Goal: Transaction & Acquisition: Purchase product/service

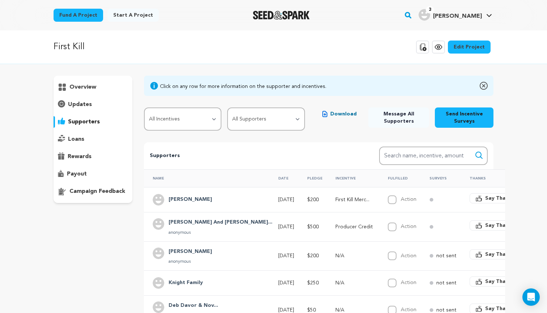
click at [105, 84] on div "overview" at bounding box center [93, 87] width 79 height 12
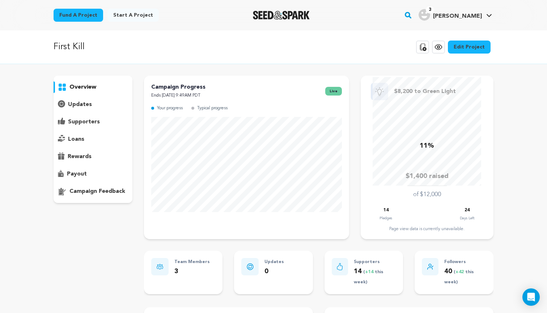
click at [71, 17] on link "Fund a project" at bounding box center [79, 15] width 50 height 13
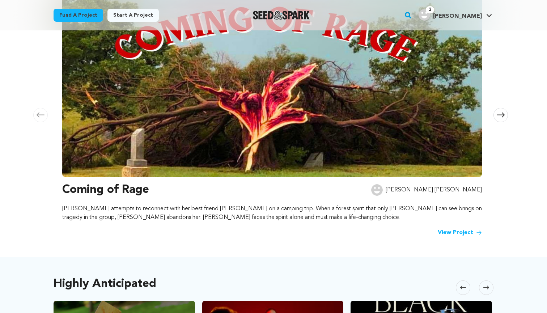
scroll to position [216, 0]
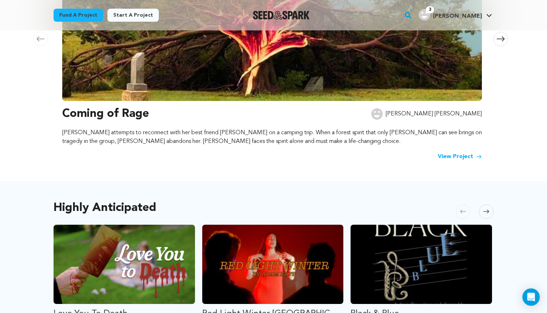
click at [139, 97] on img at bounding box center [272, 3] width 420 height 195
click at [458, 157] on link "View Project" at bounding box center [460, 156] width 44 height 9
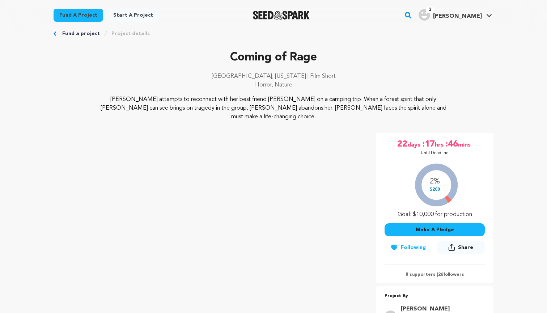
scroll to position [16, 0]
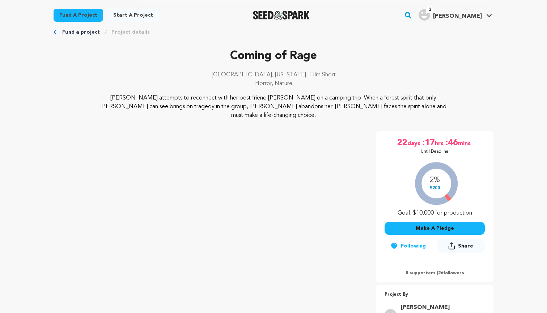
click at [409, 222] on button "Make A Pledge" at bounding box center [435, 228] width 100 height 13
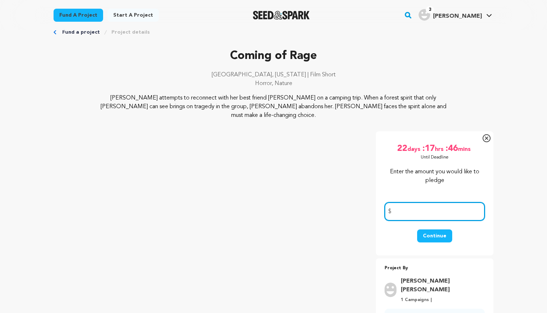
click at [408, 205] on input "number" at bounding box center [435, 211] width 100 height 18
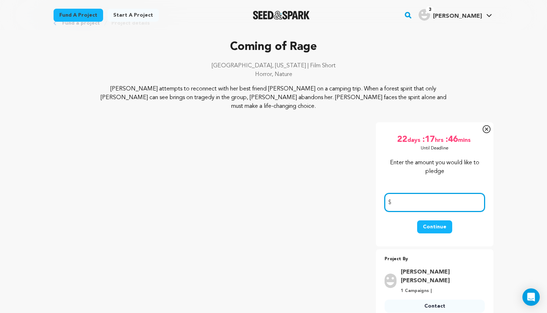
scroll to position [32, 0]
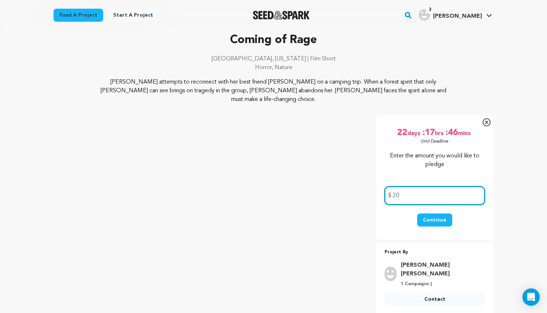
type input "20"
click at [436, 215] on button "Continue" at bounding box center [434, 220] width 35 height 13
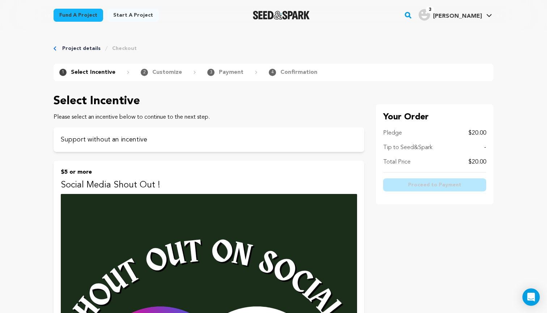
click at [67, 49] on link "Project details" at bounding box center [81, 48] width 38 height 7
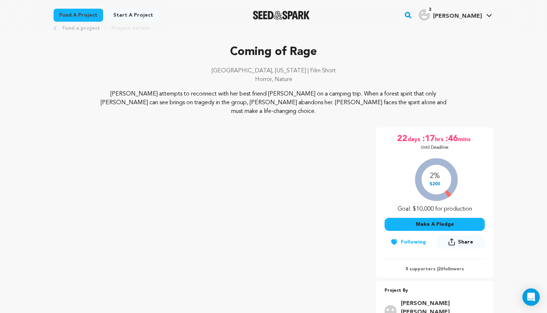
scroll to position [24, 0]
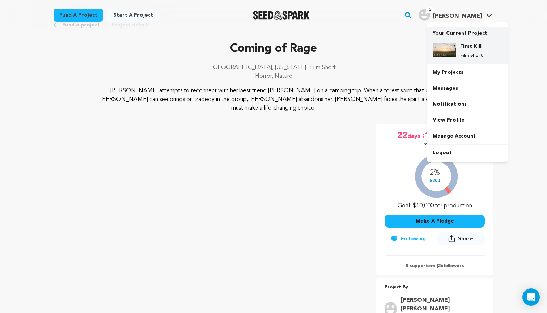
click at [464, 42] on div "First Kill Film Short" at bounding box center [467, 51] width 69 height 28
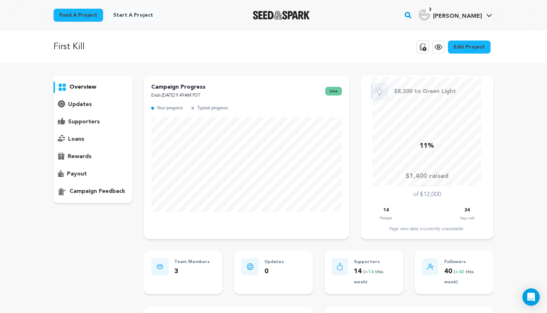
click at [287, 16] on img "Seed&Spark Homepage" at bounding box center [281, 15] width 57 height 9
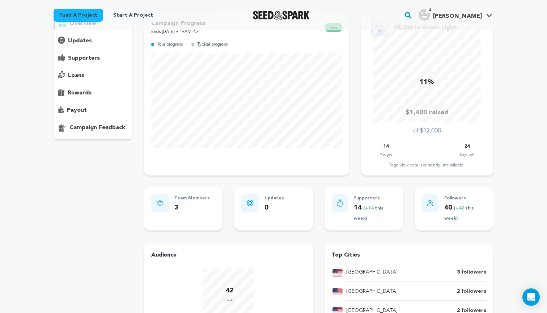
scroll to position [16, 0]
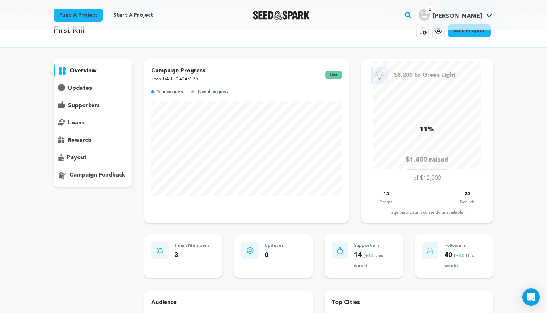
click at [84, 106] on p "supporters" at bounding box center [84, 105] width 32 height 9
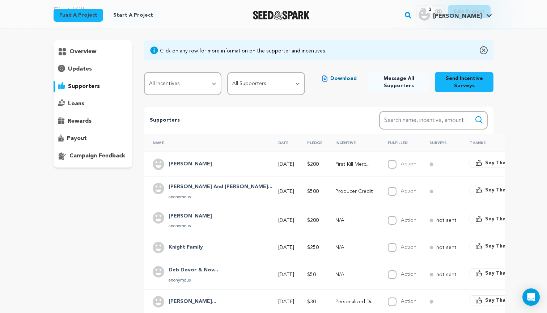
scroll to position [35, 0]
click at [334, 78] on span "Download" at bounding box center [343, 78] width 26 height 7
